Goal: Transaction & Acquisition: Subscribe to service/newsletter

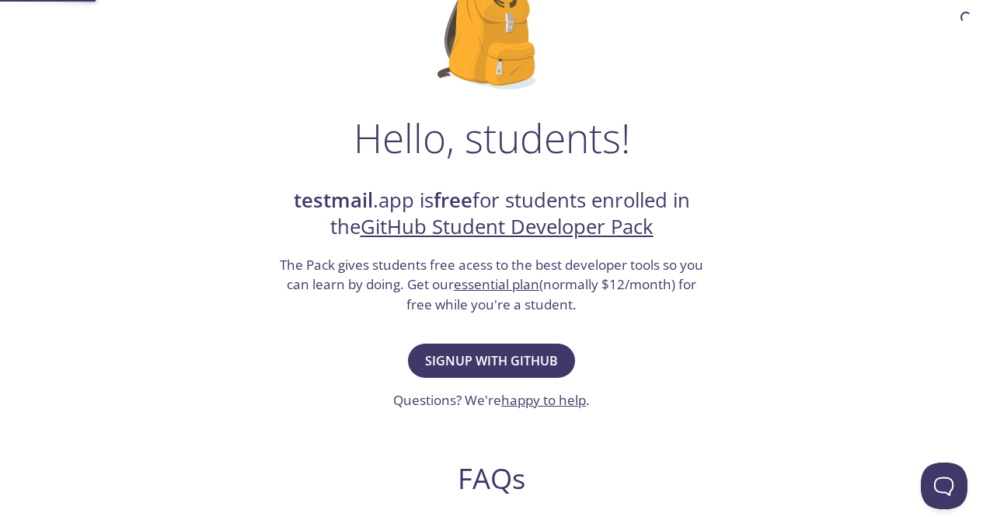
click at [530, 364] on span "Signup with GitHub" at bounding box center [491, 361] width 133 height 22
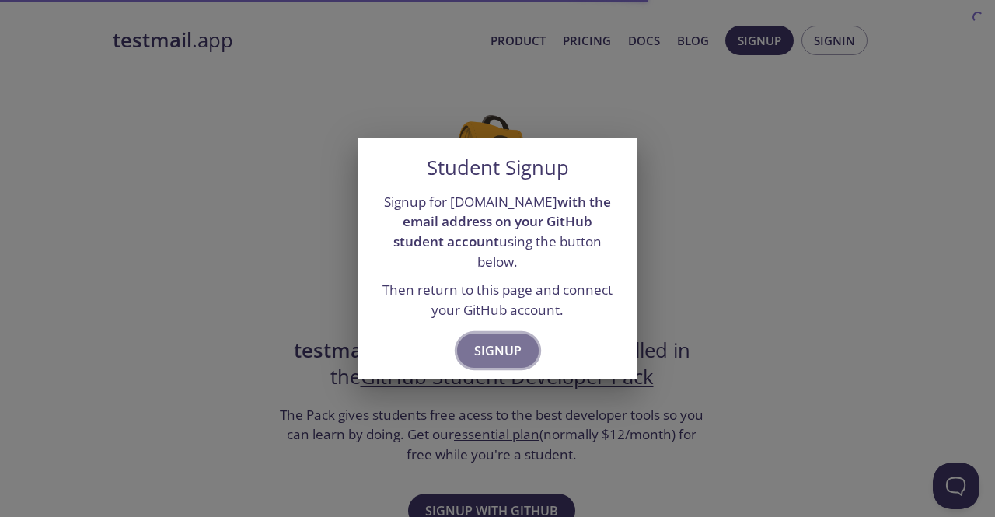
click at [513, 343] on span "Signup" at bounding box center [497, 351] width 47 height 22
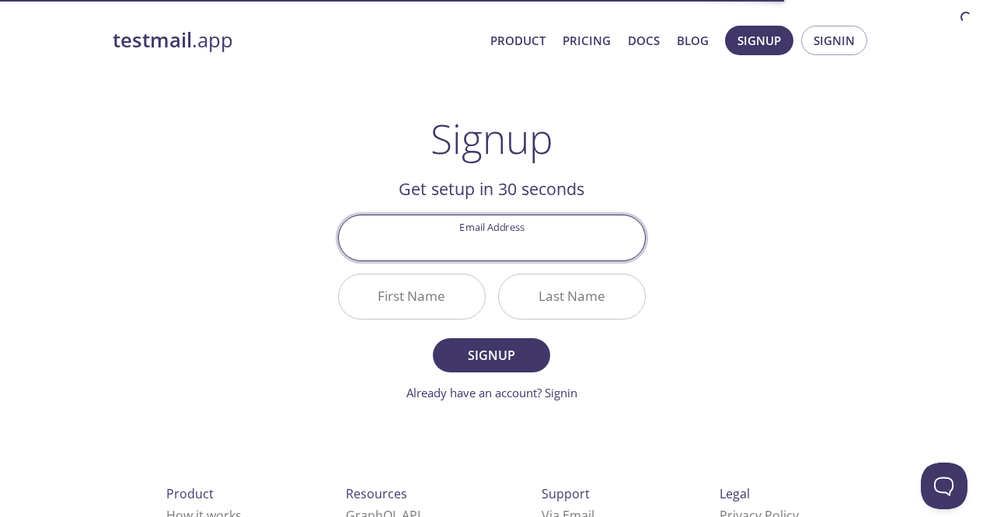
click at [522, 251] on input "Email Address" at bounding box center [492, 237] width 306 height 44
type input "[PERSON_NAME][EMAIL_ADDRESS][PERSON_NAME][DOMAIN_NAME]"
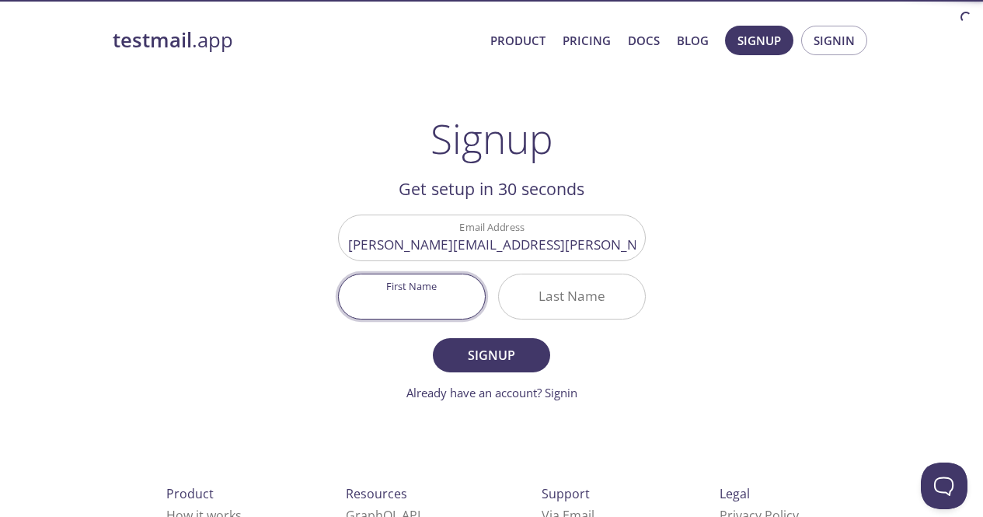
click at [407, 303] on input "First Name" at bounding box center [412, 296] width 146 height 44
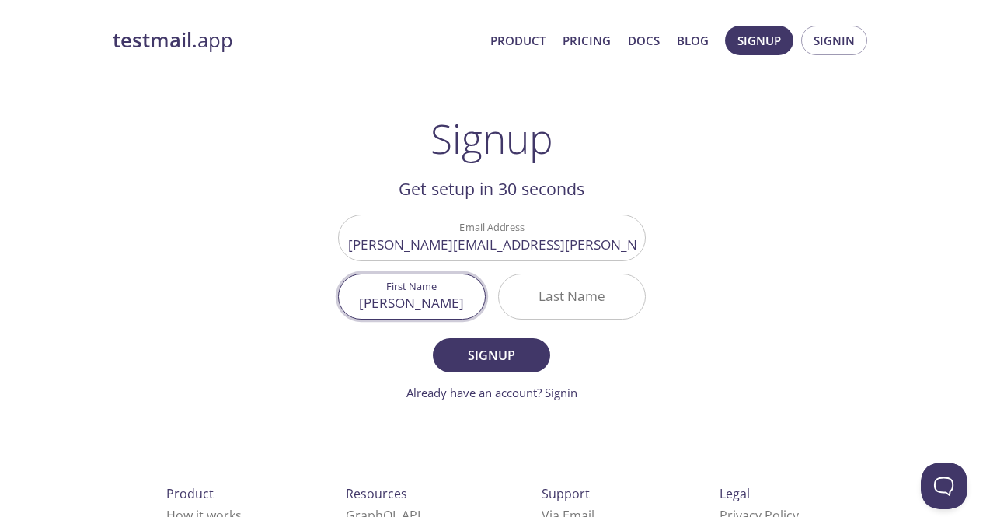
type input "[PERSON_NAME]"
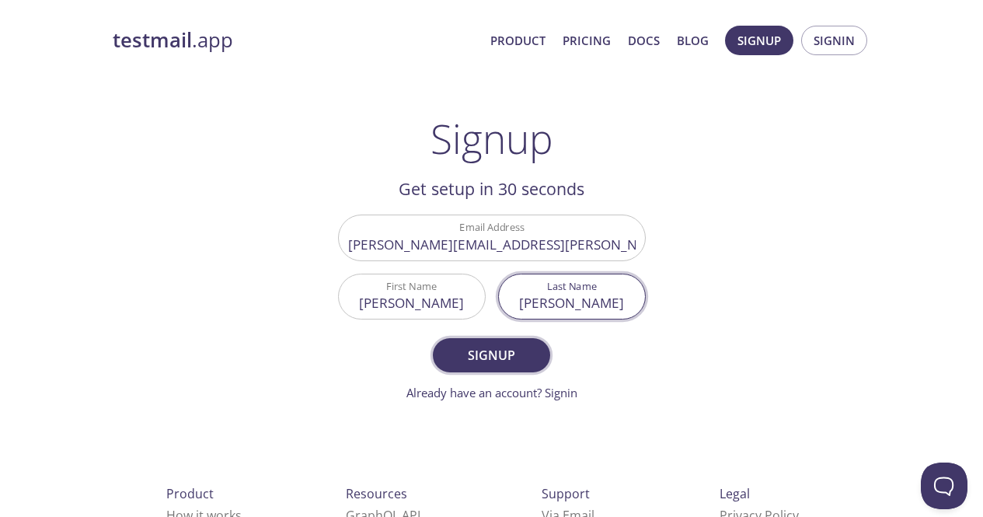
type input "[PERSON_NAME]"
click at [470, 357] on span "Signup" at bounding box center [491, 355] width 82 height 22
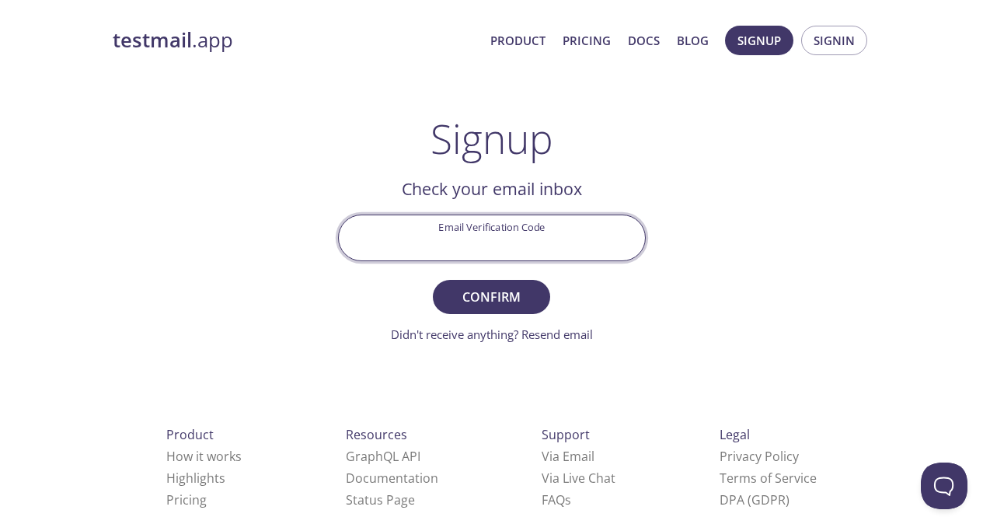
click at [480, 242] on input "Email Verification Code" at bounding box center [492, 237] width 306 height 44
paste input "HHBC2JP"
type input "HHBC2JP"
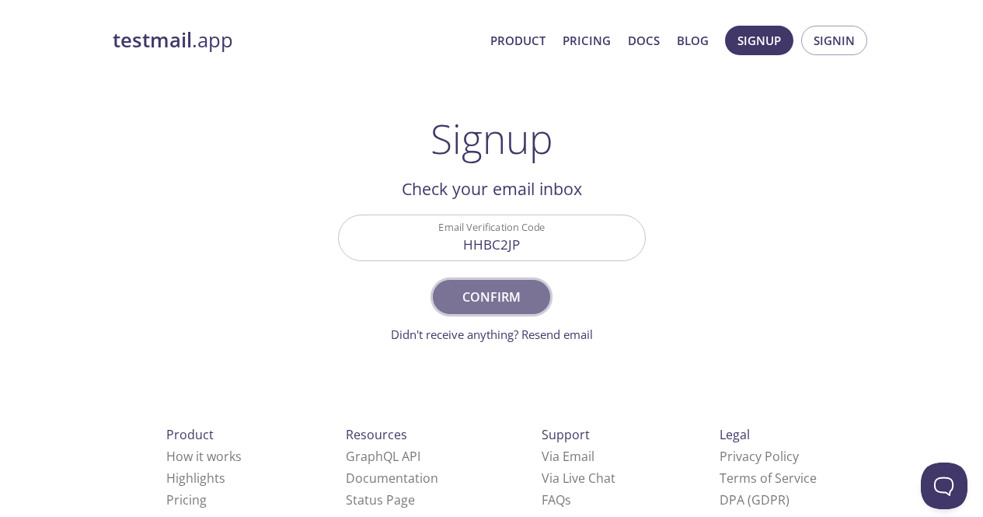
click at [494, 281] on button "Confirm" at bounding box center [491, 297] width 117 height 34
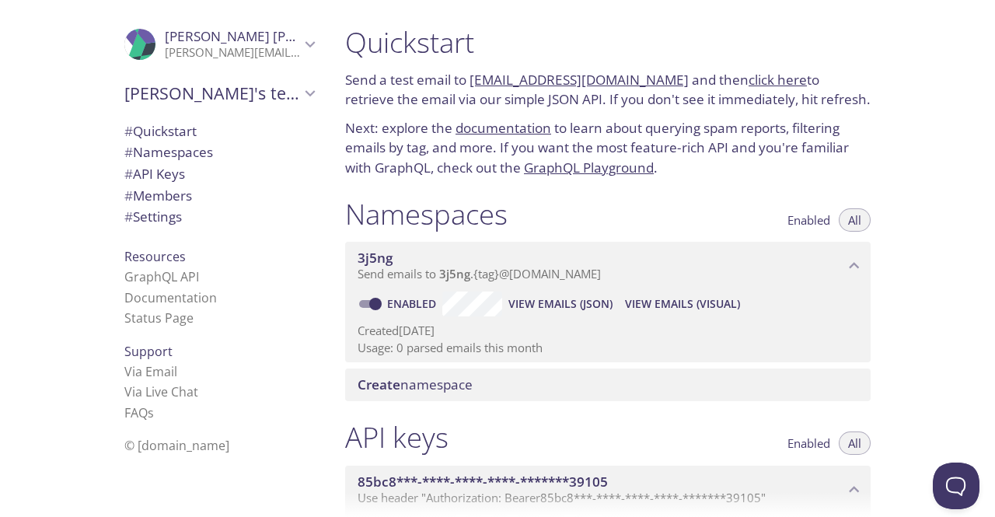
click at [487, 388] on span "Create namespace" at bounding box center [610, 384] width 507 height 17
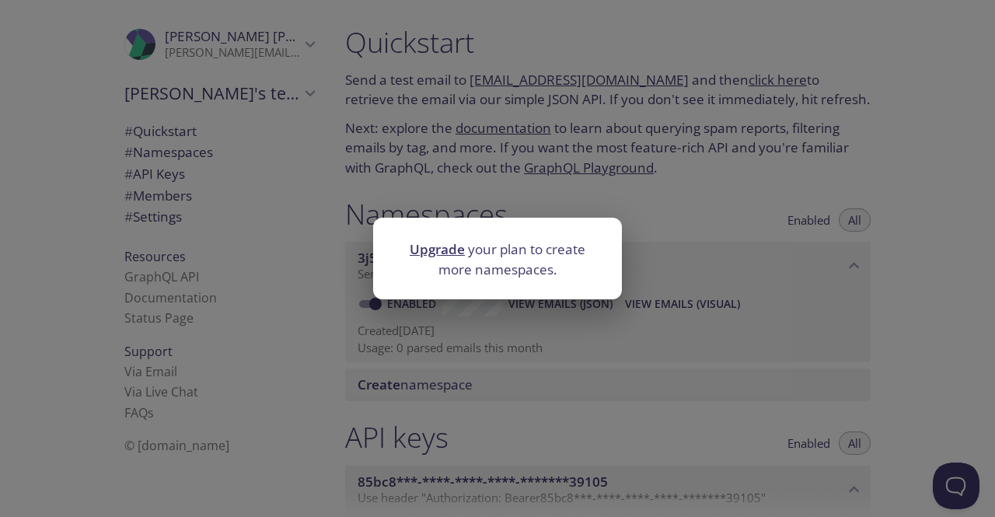
click at [680, 324] on div "Upgrade your plan to create more namespaces." at bounding box center [497, 258] width 995 height 517
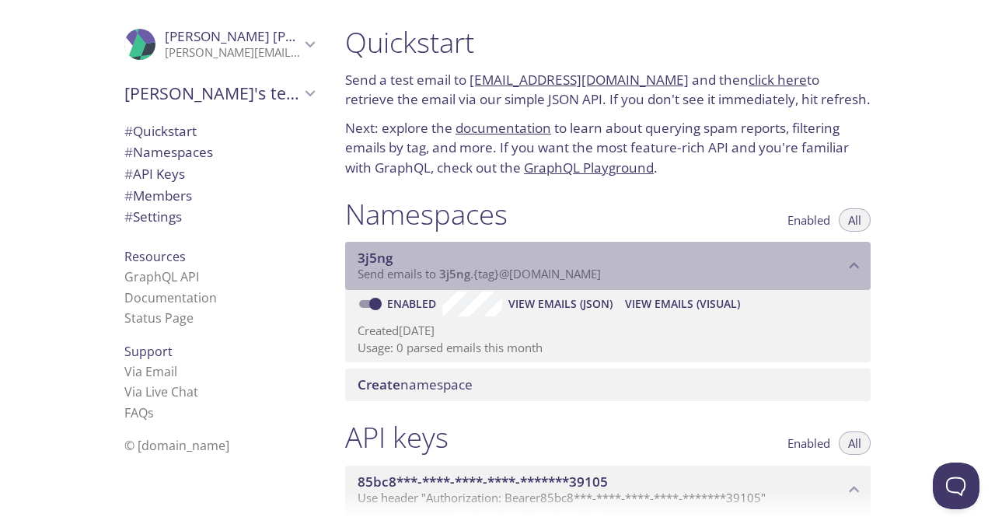
click at [430, 281] on span "Send emails to 3j5ng . {tag} @[DOMAIN_NAME]" at bounding box center [478, 274] width 243 height 16
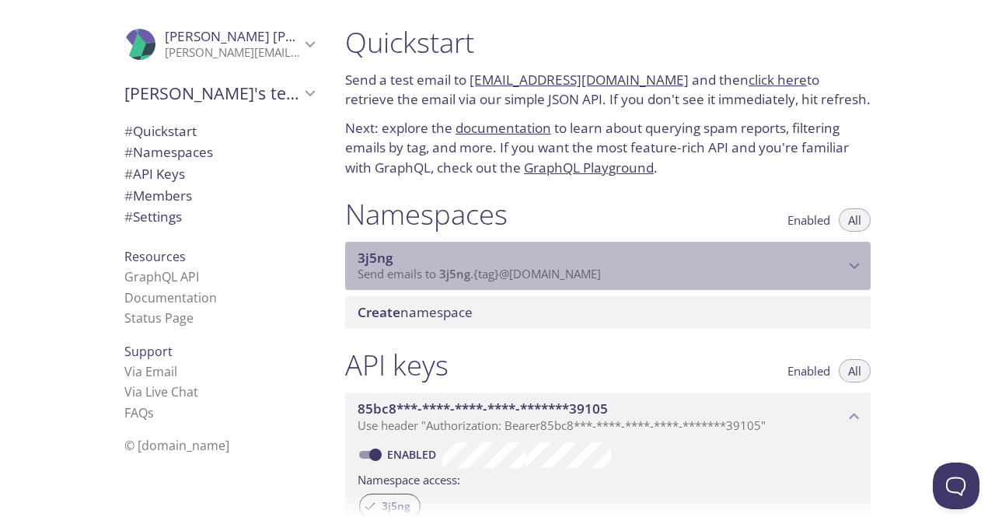
click at [430, 281] on span "Send emails to 3j5ng . {tag} @[DOMAIN_NAME]" at bounding box center [478, 274] width 243 height 16
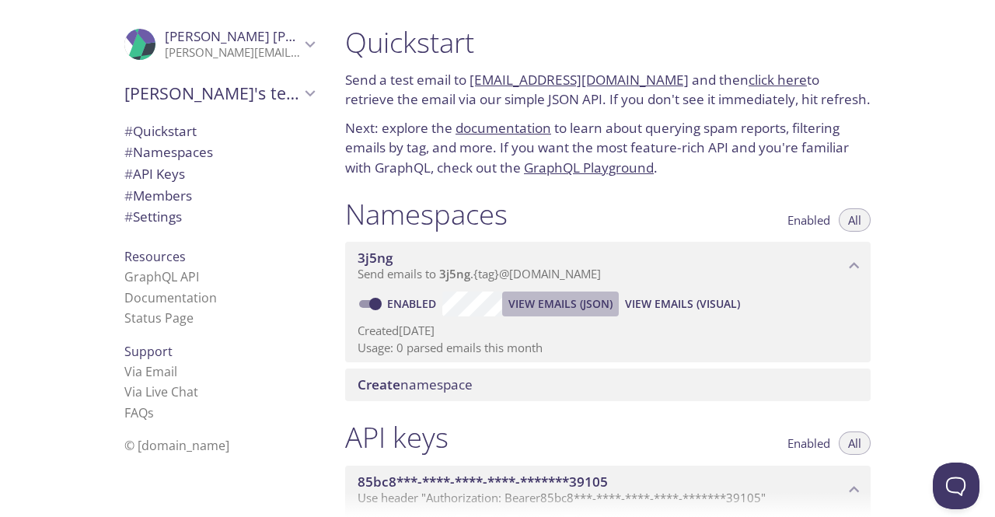
click at [570, 302] on span "View Emails (JSON)" at bounding box center [560, 304] width 104 height 19
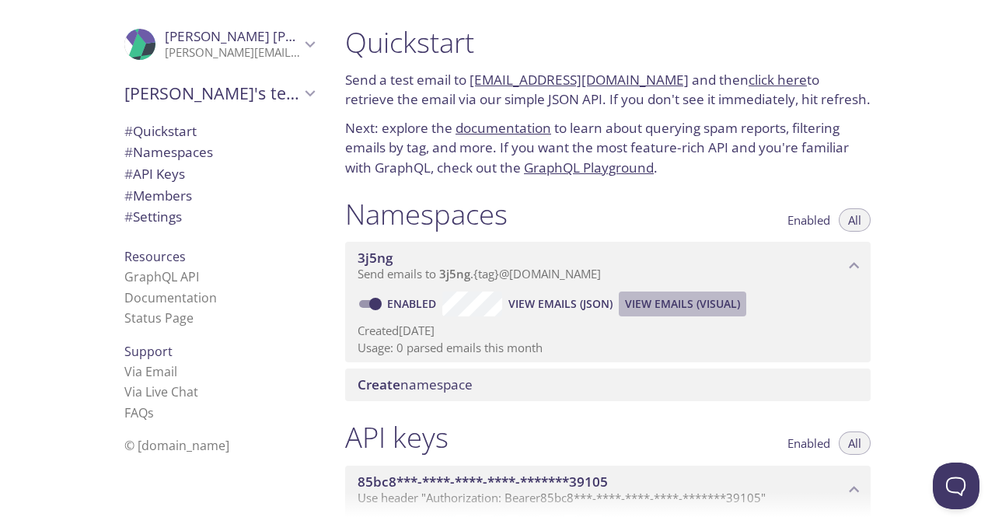
click at [679, 314] on button "View Emails (Visual)" at bounding box center [682, 303] width 127 height 25
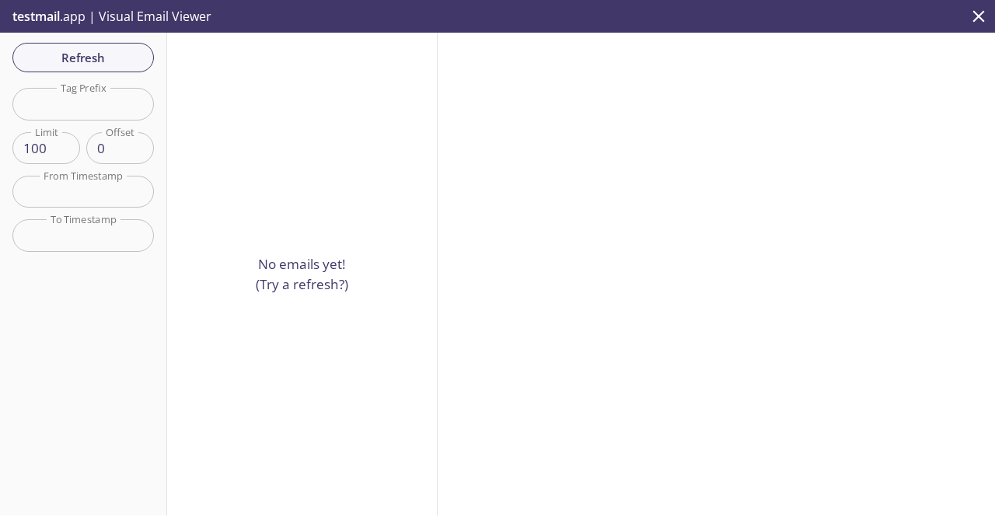
click at [97, 114] on input "text" at bounding box center [82, 104] width 141 height 32
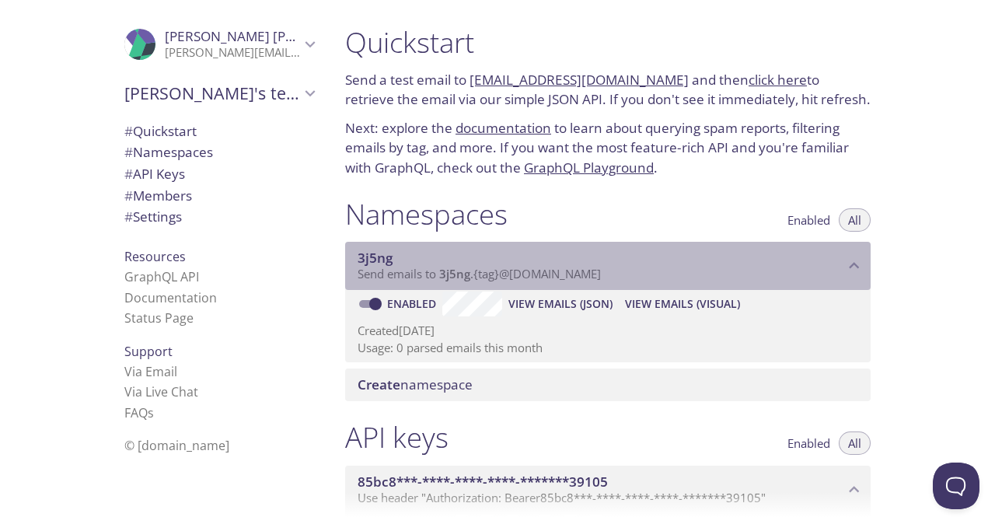
drag, startPoint x: 633, startPoint y: 280, endPoint x: 434, endPoint y: 289, distance: 199.2
click at [434, 289] on div "3j5ng Send emails to 3j5ng . {tag} @[DOMAIN_NAME]" at bounding box center [607, 266] width 525 height 48
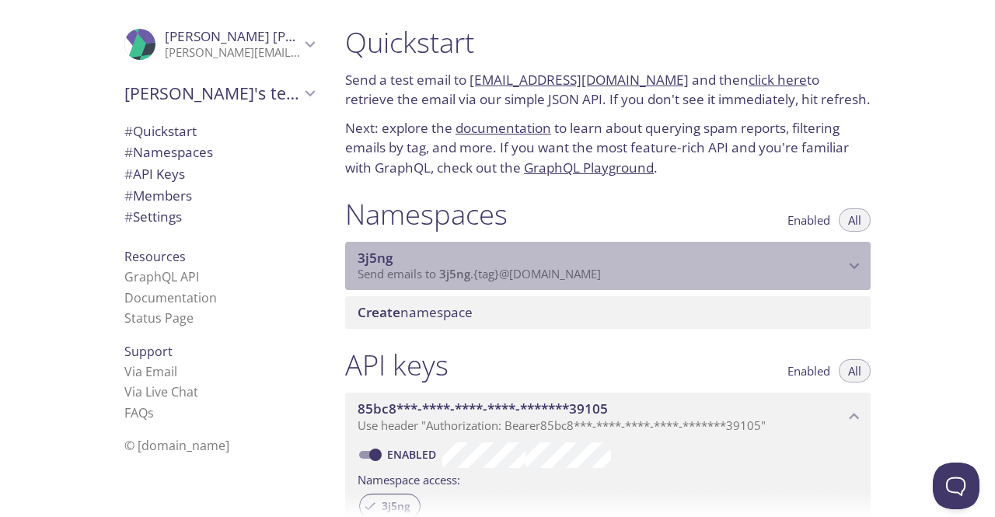
click at [468, 267] on span "3j5ng" at bounding box center [454, 274] width 31 height 16
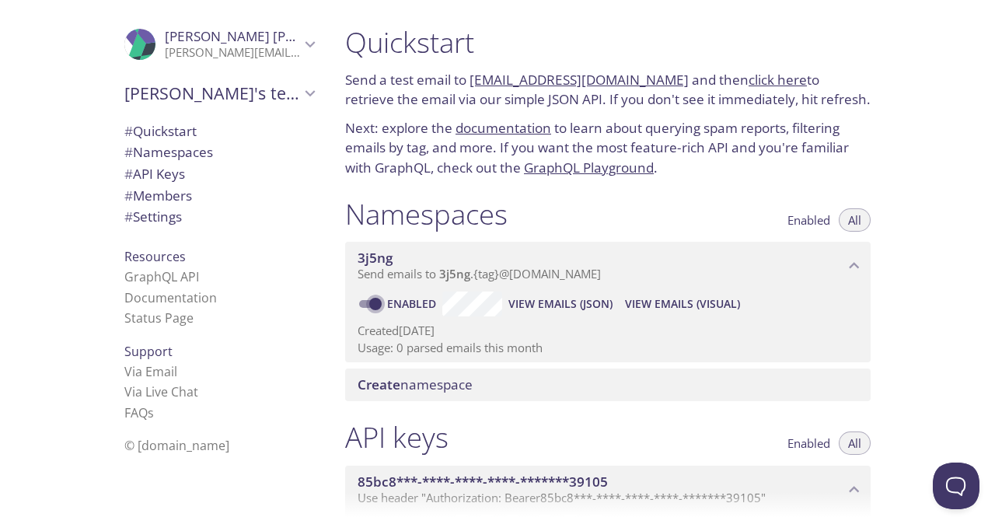
click at [370, 305] on input "Enabled" at bounding box center [375, 304] width 56 height 19
click at [369, 304] on input "Disabled" at bounding box center [363, 304] width 56 height 19
checkbox input "true"
click at [596, 305] on span "View Emails (JSON)" at bounding box center [560, 304] width 104 height 19
click at [689, 292] on button "View Emails (Visual)" at bounding box center [682, 303] width 127 height 25
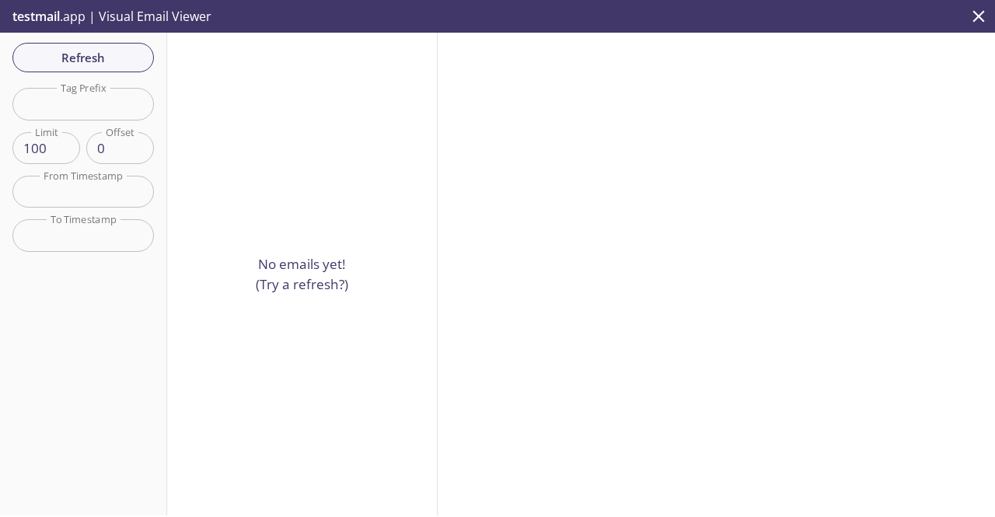
click at [306, 272] on p "No emails yet! (Try a refresh?)" at bounding box center [302, 274] width 92 height 40
click at [125, 82] on div "Refresh Filters Tag Prefix Tag Prefix Limit 100 Limit Offset 0 Offset From Time…" at bounding box center [83, 274] width 167 height 483
click at [111, 68] on button "Refresh" at bounding box center [82, 58] width 141 height 30
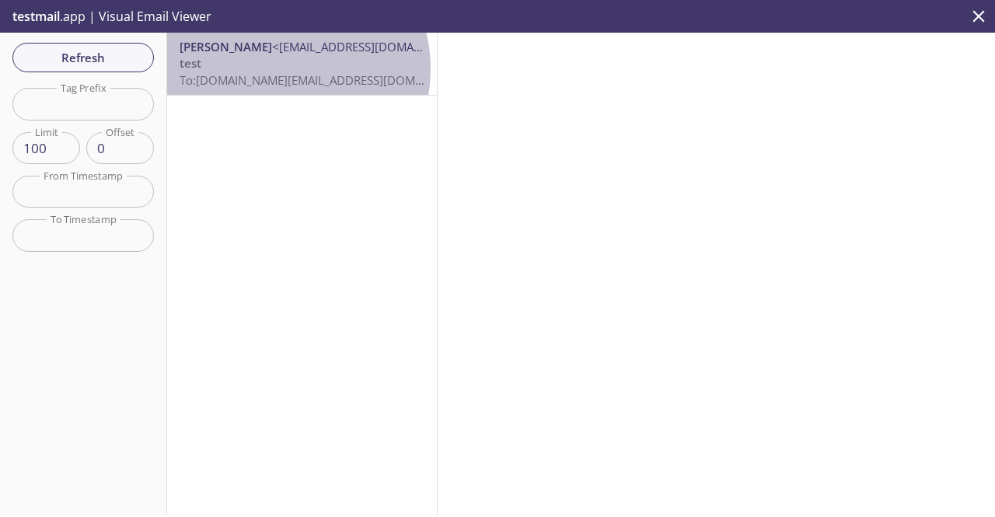
click at [277, 69] on p "test To: [DOMAIN_NAME][EMAIL_ADDRESS][DOMAIN_NAME]" at bounding box center [302, 71] width 245 height 33
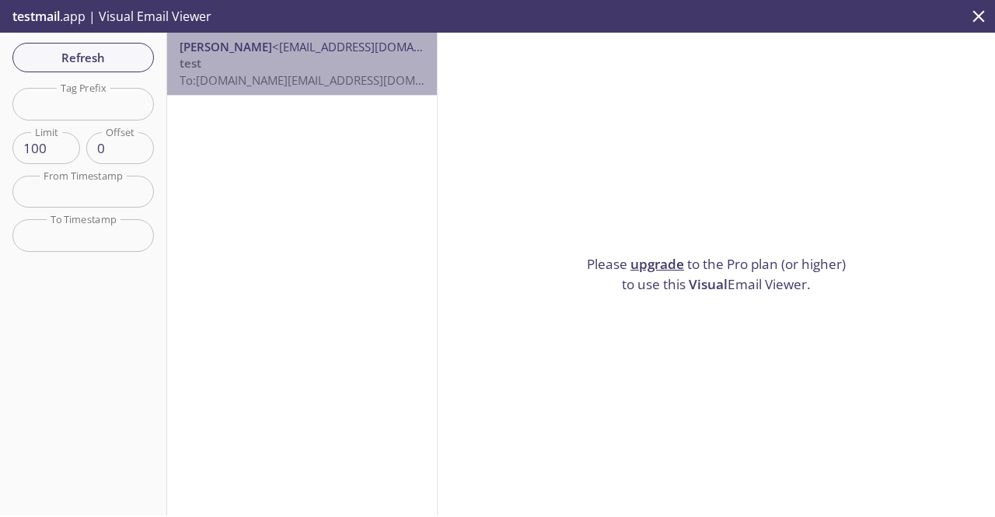
click at [312, 47] on span "<[EMAIL_ADDRESS][DOMAIN_NAME]>" at bounding box center [372, 47] width 201 height 16
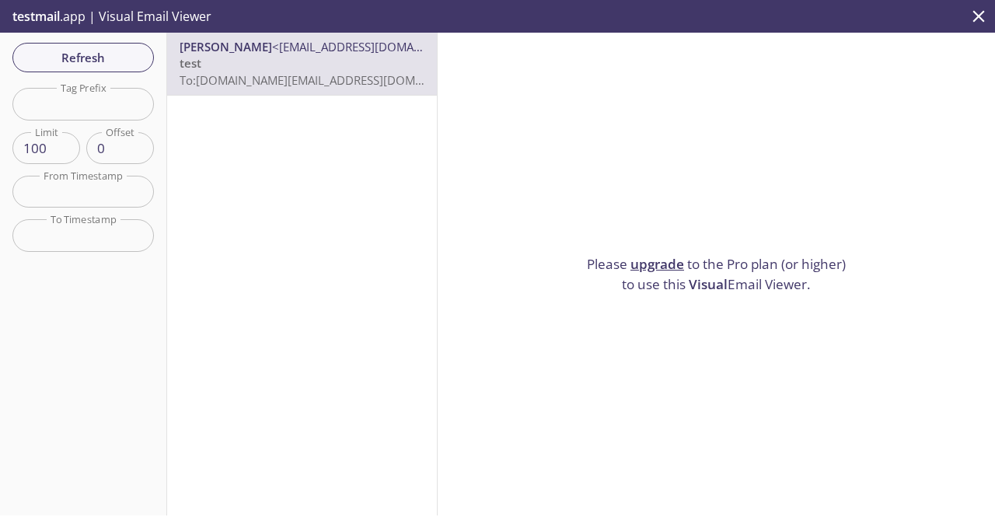
click at [133, 74] on div "Refresh Filters Tag Prefix Tag Prefix Limit 100 Limit Offset 0 Offset From Time…" at bounding box center [83, 274] width 167 height 483
click at [84, 62] on span "Refresh" at bounding box center [83, 57] width 117 height 20
